Goal: Information Seeking & Learning: Find specific fact

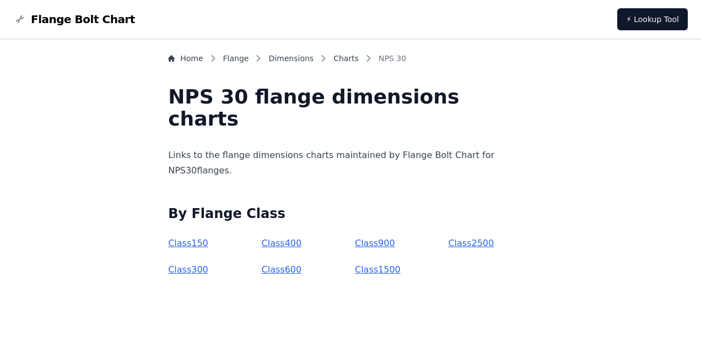
click at [302, 268] on link "Class 600" at bounding box center [282, 270] width 40 height 10
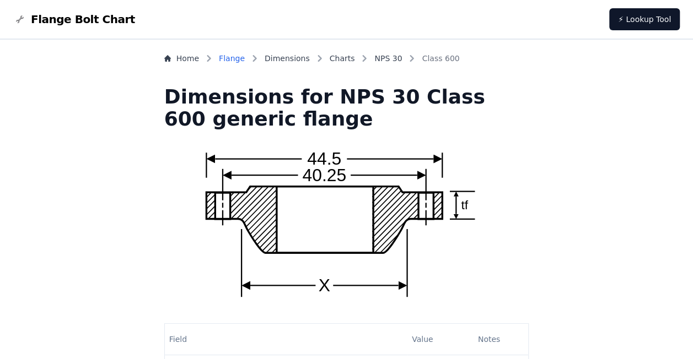
click at [245, 63] on link "Flange" at bounding box center [232, 58] width 26 height 11
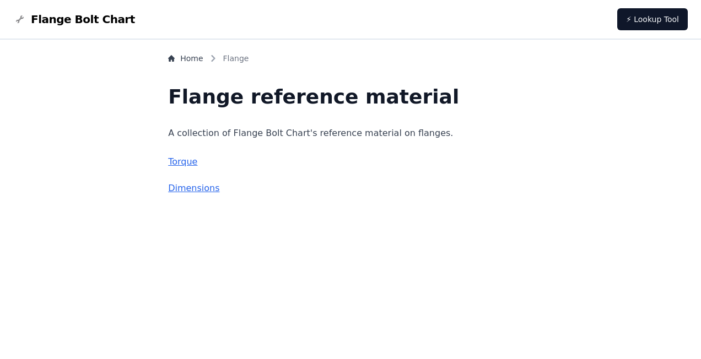
click at [197, 160] on link "Torque" at bounding box center [182, 162] width 29 height 10
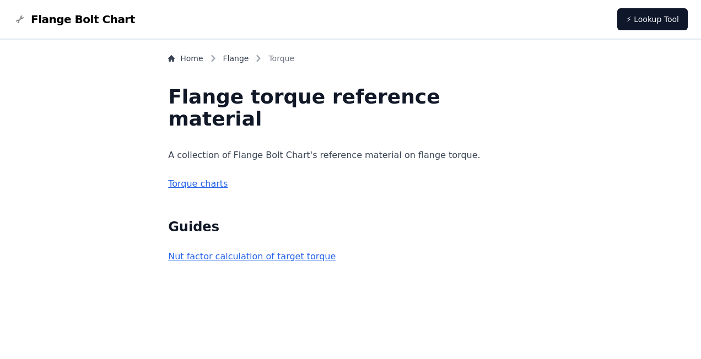
click at [228, 184] on link "Torque charts" at bounding box center [198, 184] width 60 height 10
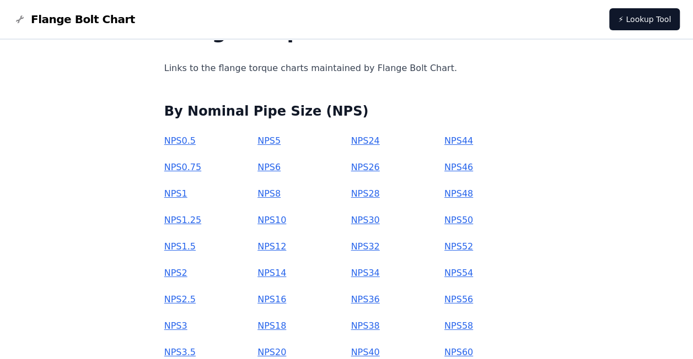
scroll to position [110, 0]
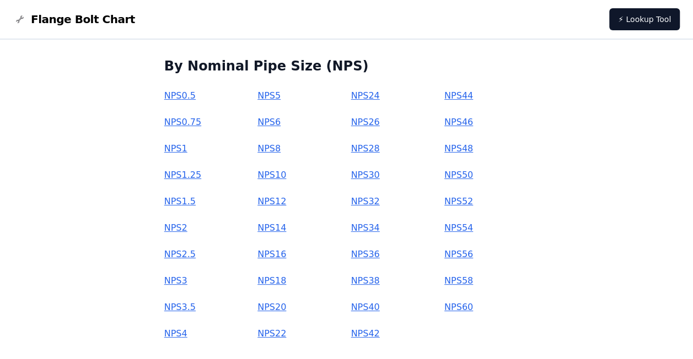
click at [372, 179] on link "NPS 30" at bounding box center [365, 175] width 29 height 10
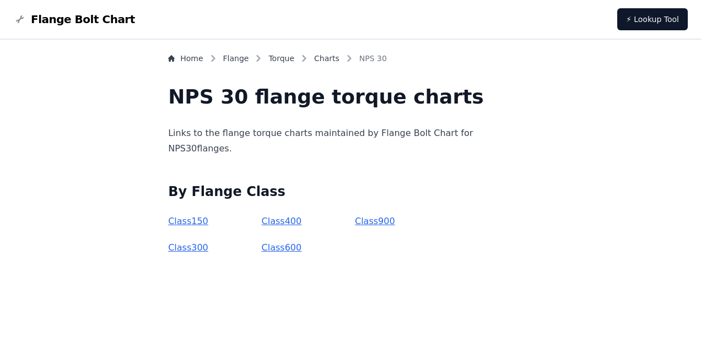
click at [289, 253] on link "Class 600" at bounding box center [282, 248] width 40 height 10
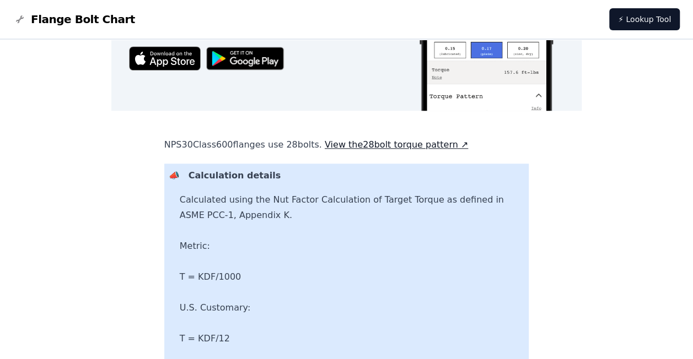
scroll to position [500, 0]
